Goal: Check status: Check status

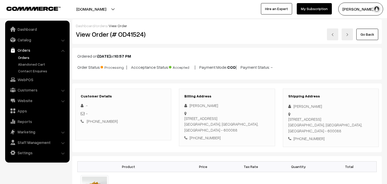
scroll to position [590, 0]
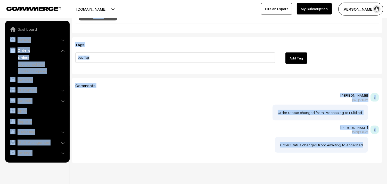
click at [133, 94] on p "sundararajan sathiyanarayanan" at bounding box center [221, 95] width 293 height 4
click at [27, 58] on link "Orders" at bounding box center [42, 57] width 51 height 5
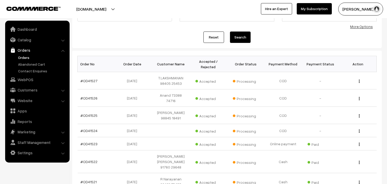
scroll to position [57, 0]
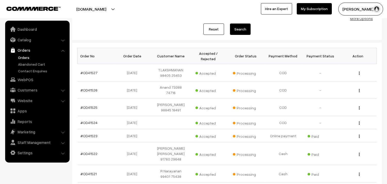
click at [20, 56] on link "Orders" at bounding box center [42, 57] width 51 height 5
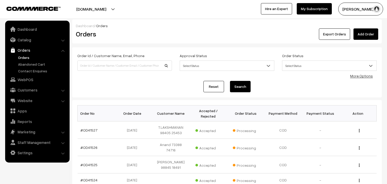
click at [27, 59] on link "Orders" at bounding box center [42, 57] width 51 height 5
click at [22, 58] on link "Orders" at bounding box center [42, 57] width 51 height 5
click at [26, 55] on link "Orders" at bounding box center [42, 57] width 51 height 5
click at [21, 55] on link "Orders" at bounding box center [42, 57] width 51 height 5
